Goal: Task Accomplishment & Management: Use online tool/utility

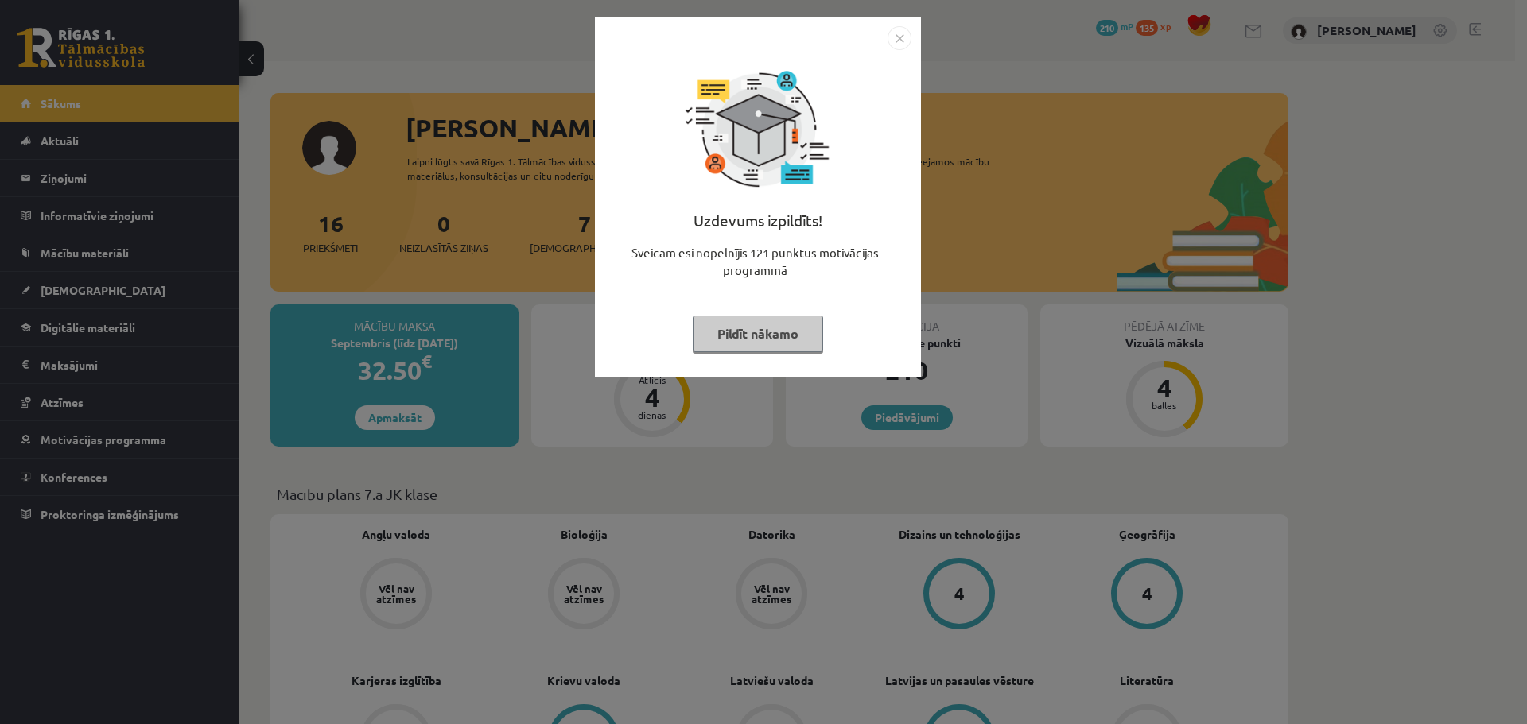
click at [774, 325] on button "Pildīt nākamo" at bounding box center [758, 334] width 130 height 37
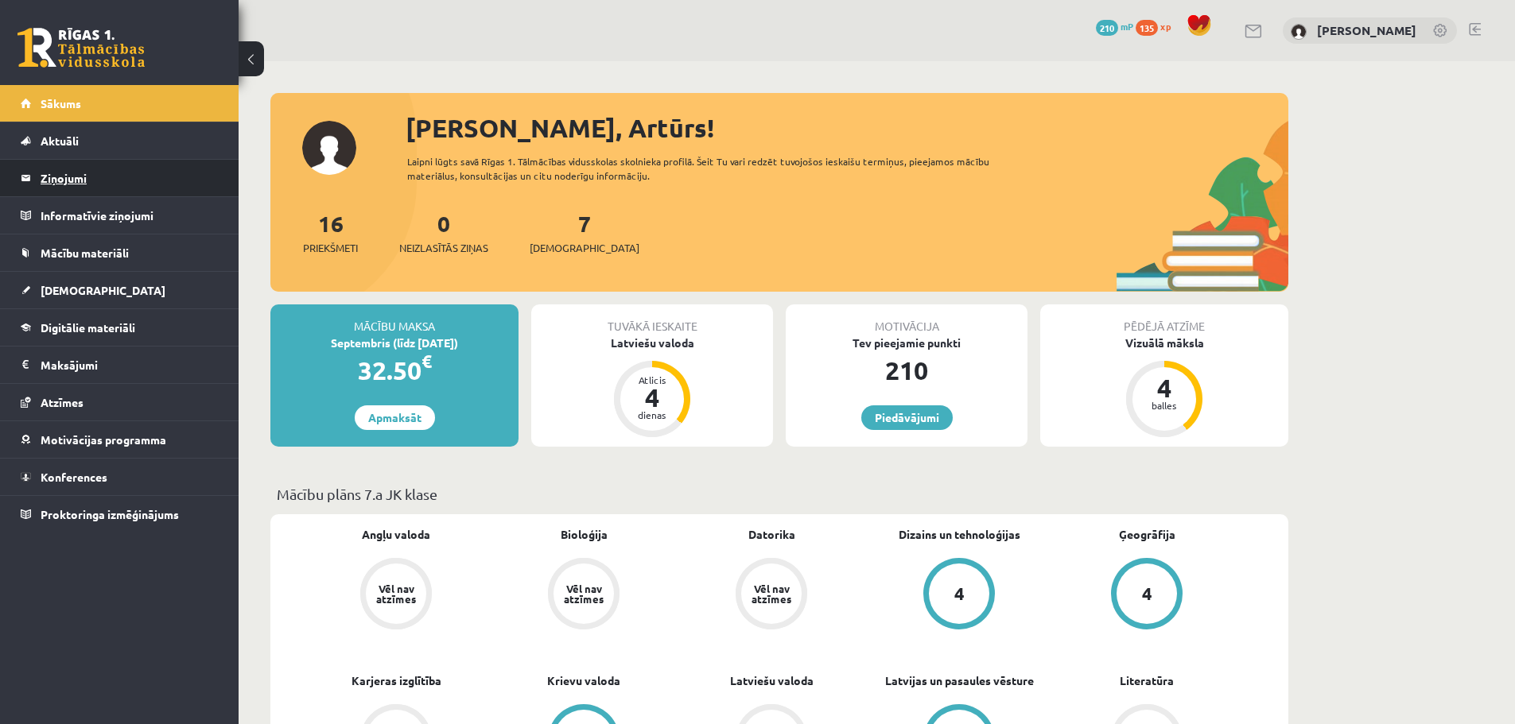
click at [134, 175] on legend "Ziņojumi 0" at bounding box center [130, 178] width 178 height 37
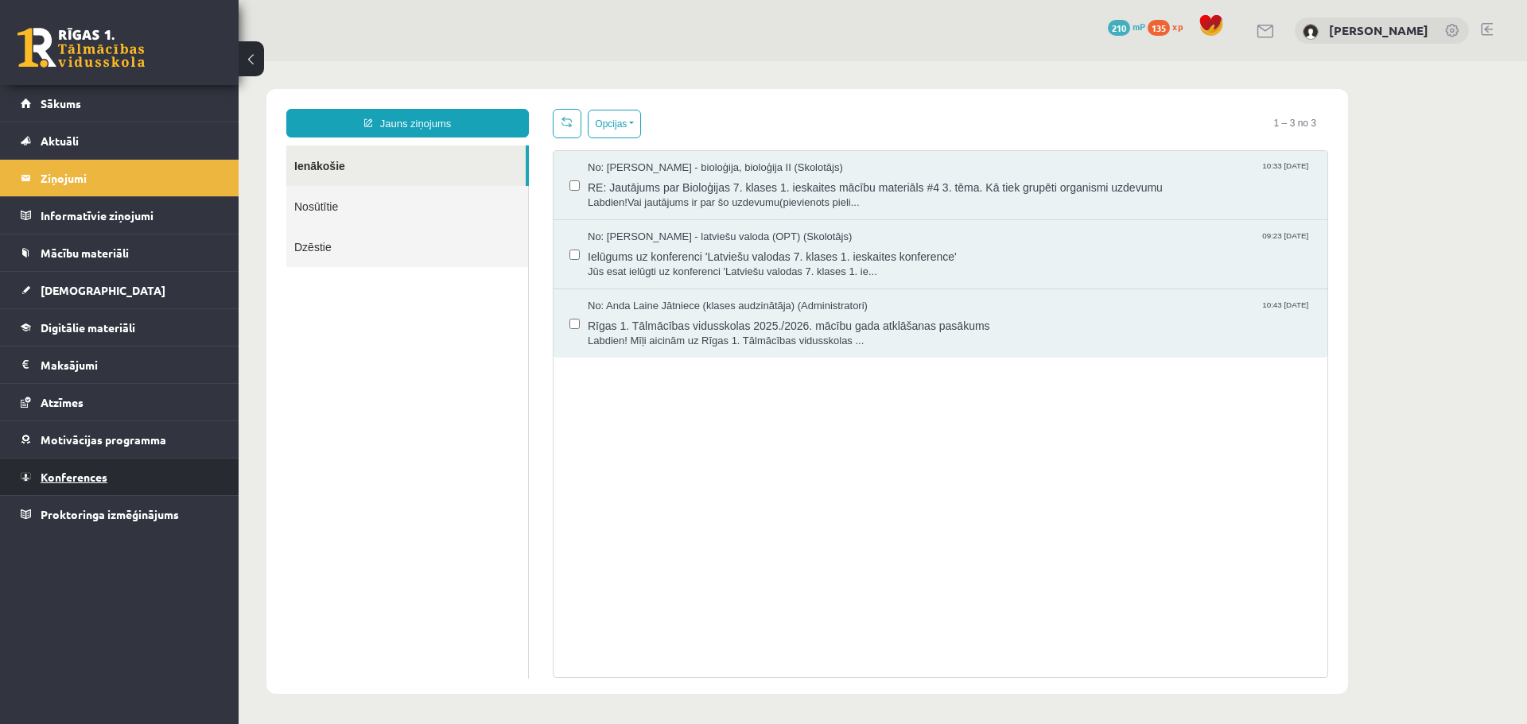
click at [126, 476] on link "Konferences" at bounding box center [120, 477] width 198 height 37
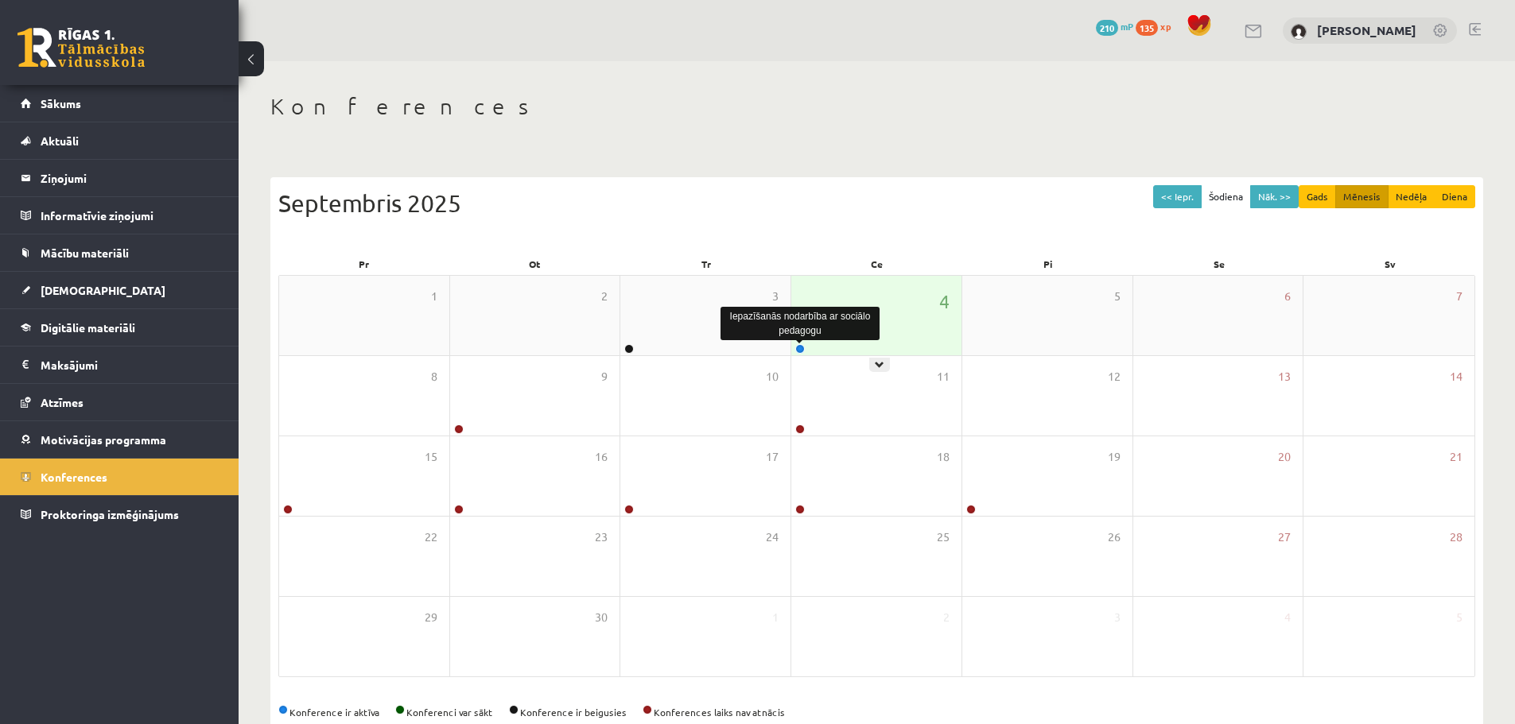
click at [801, 351] on link at bounding box center [800, 349] width 10 height 10
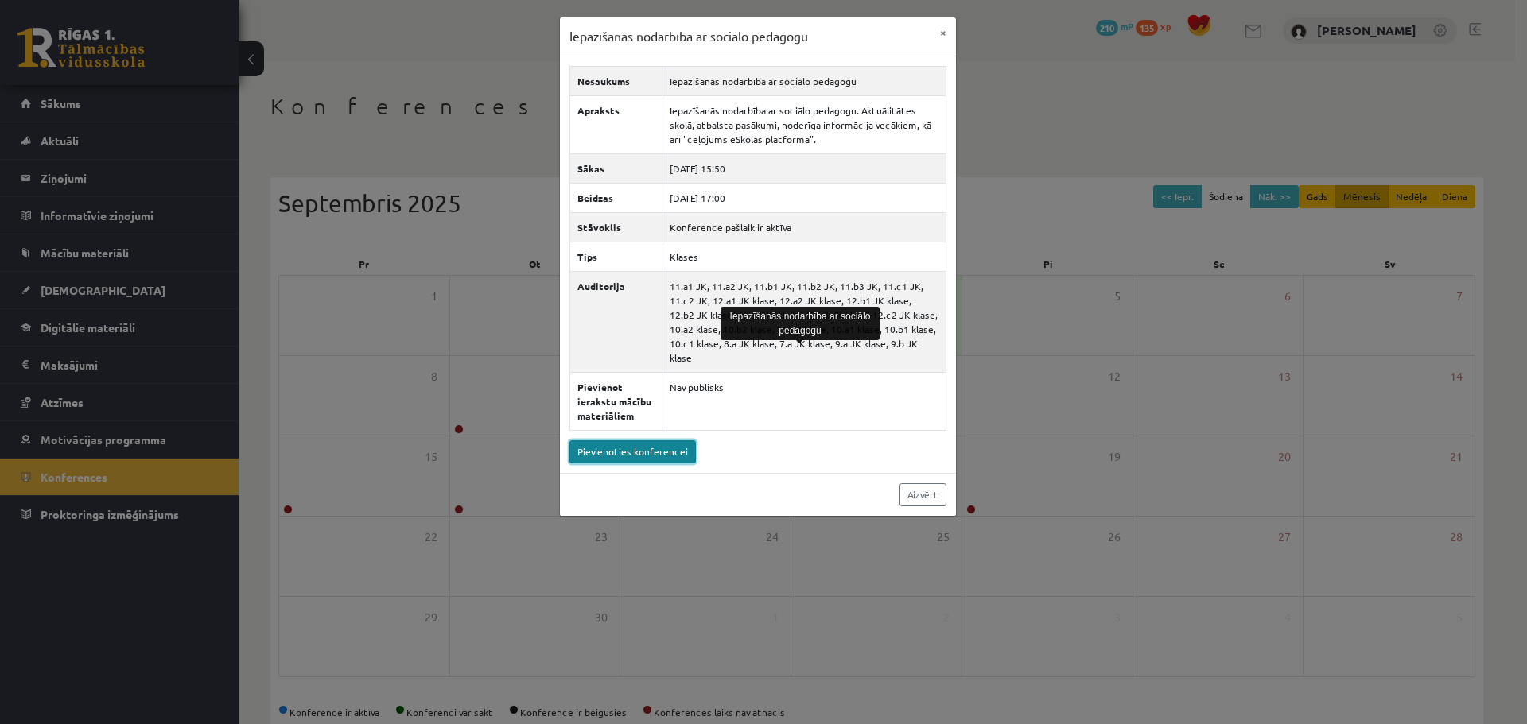
click at [669, 440] on link "Pievienoties konferencei" at bounding box center [632, 451] width 126 height 23
click at [605, 440] on link "Pievienoties konferencei" at bounding box center [632, 451] width 126 height 23
